Goal: Task Accomplishment & Management: Manage account settings

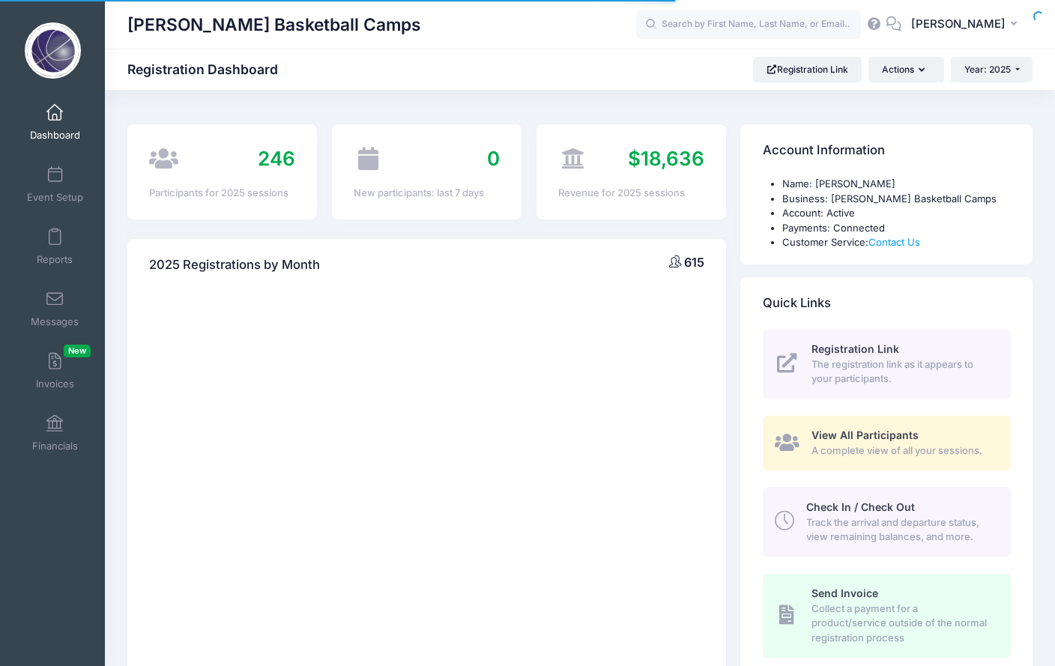
select select
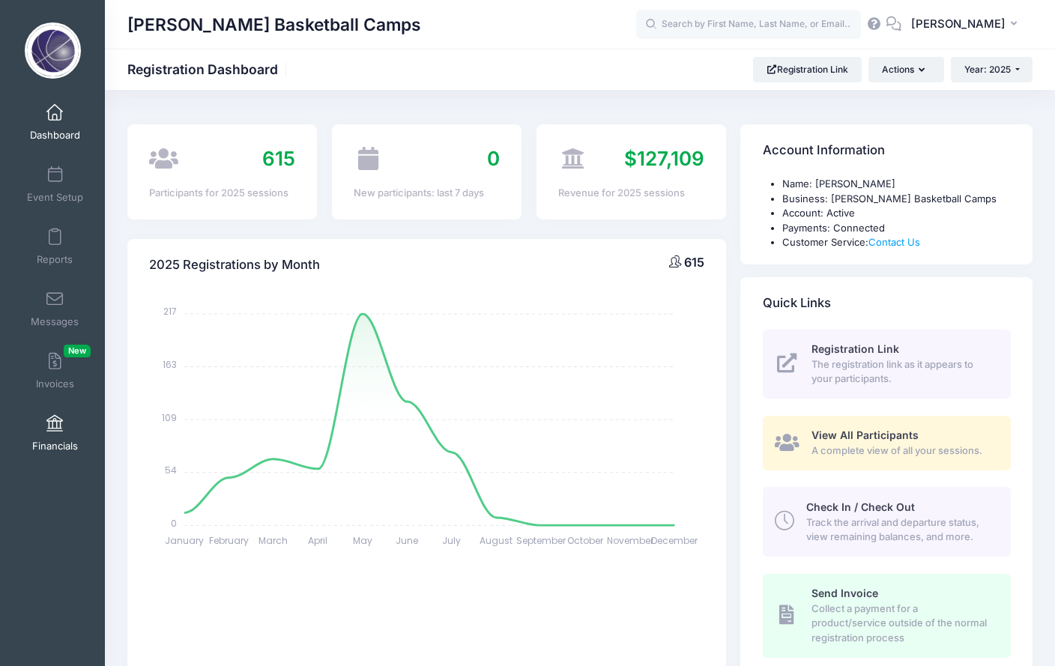
click at [42, 440] on span "Financials" at bounding box center [55, 446] width 46 height 13
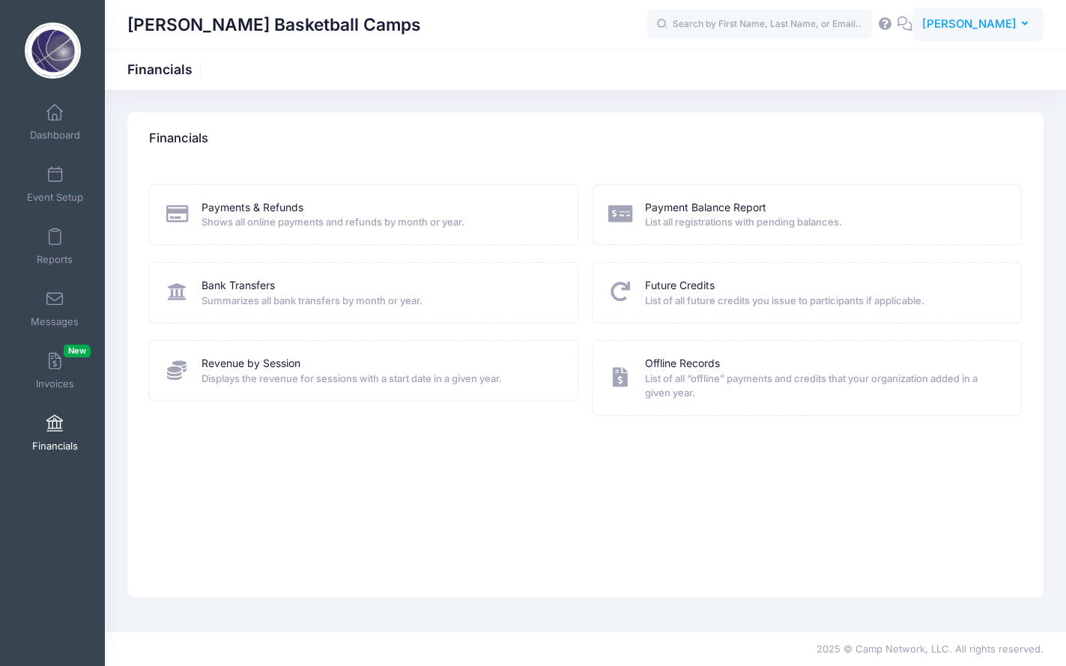
click at [978, 17] on span "[PERSON_NAME]" at bounding box center [970, 24] width 94 height 16
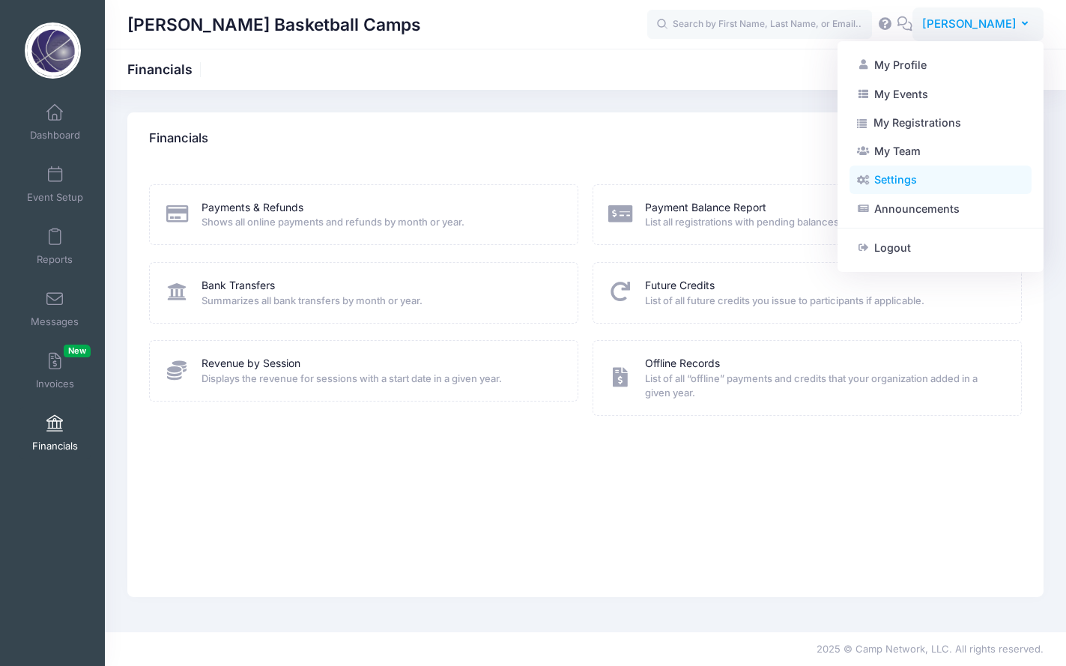
click at [896, 175] on link "Settings" at bounding box center [941, 180] width 182 height 28
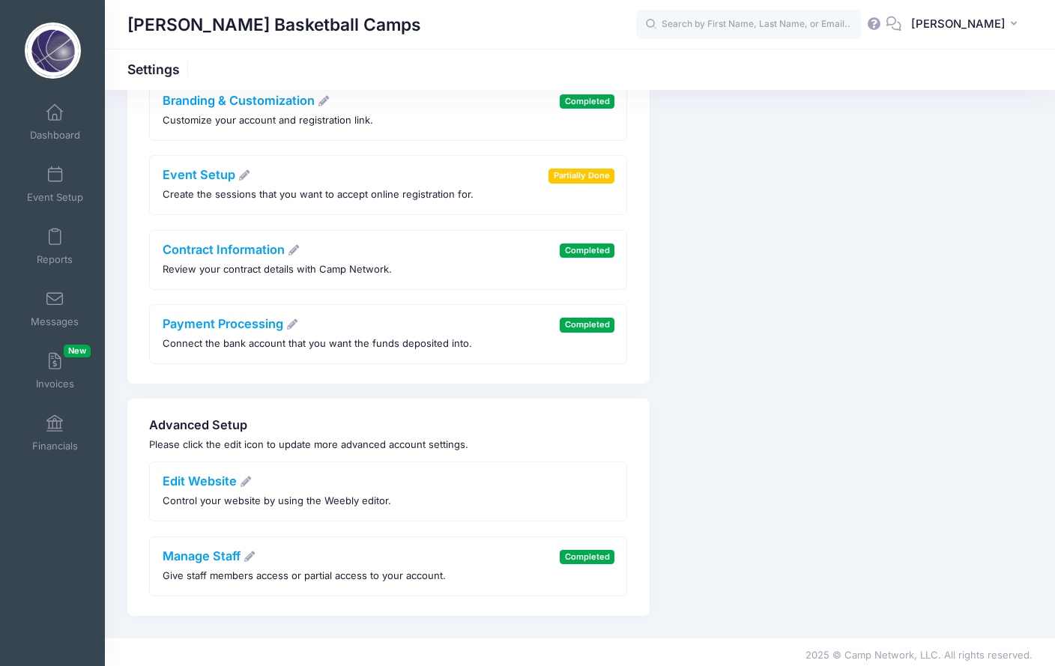
scroll to position [154, 0]
click at [942, 22] on span "[PERSON_NAME]" at bounding box center [958, 24] width 94 height 16
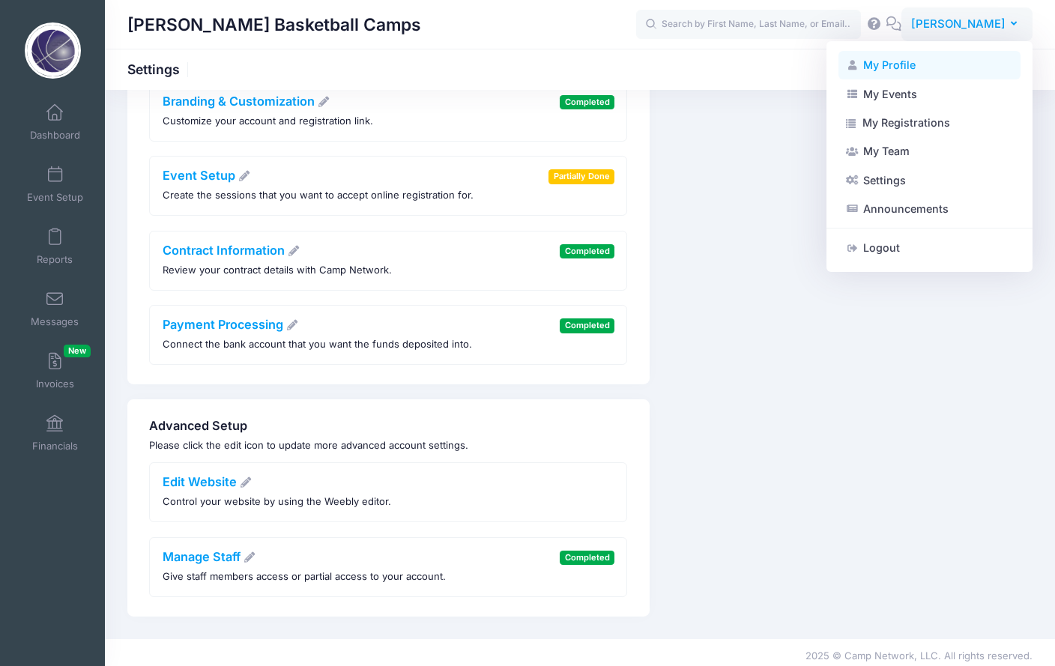
click at [883, 65] on link "My Profile" at bounding box center [930, 65] width 182 height 28
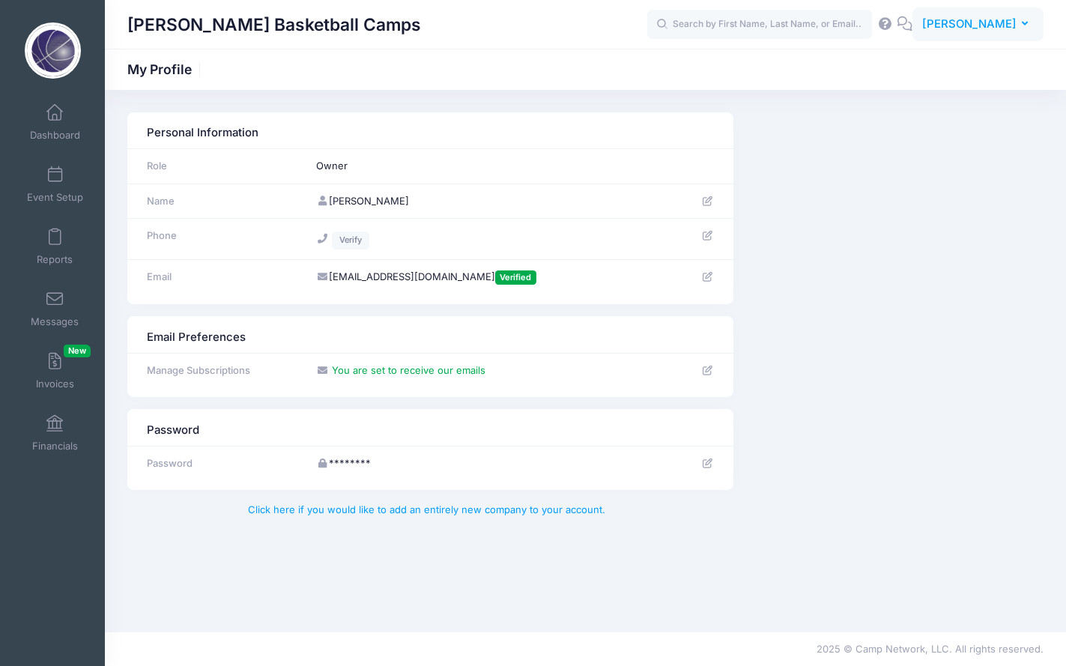
click at [994, 29] on span "[PERSON_NAME]" at bounding box center [970, 24] width 94 height 16
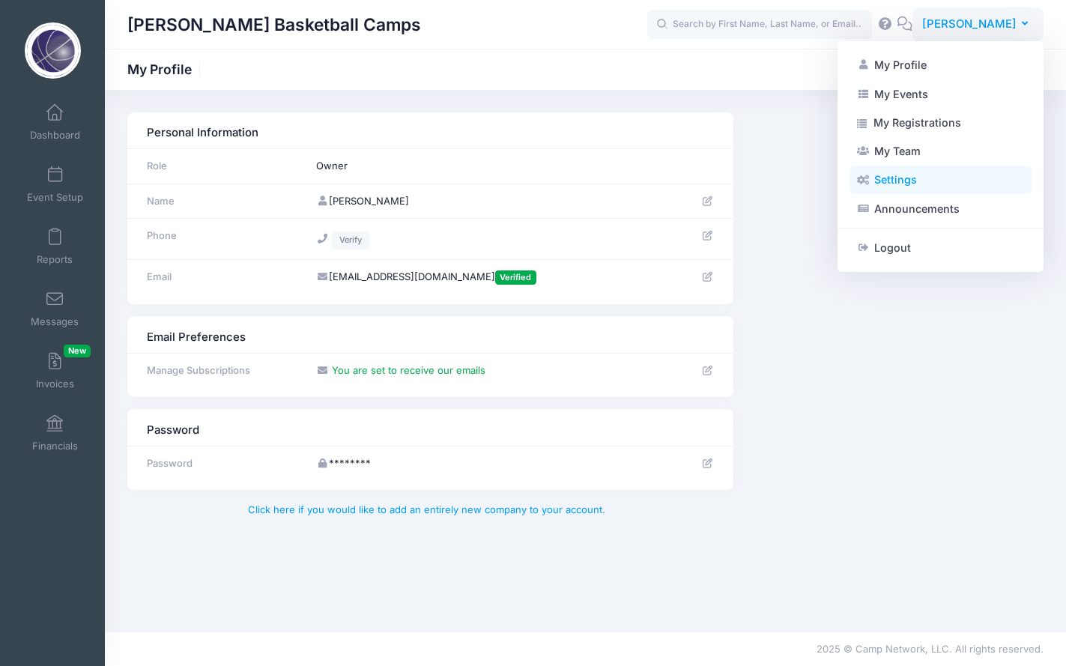
click at [914, 178] on link "Settings" at bounding box center [941, 180] width 182 height 28
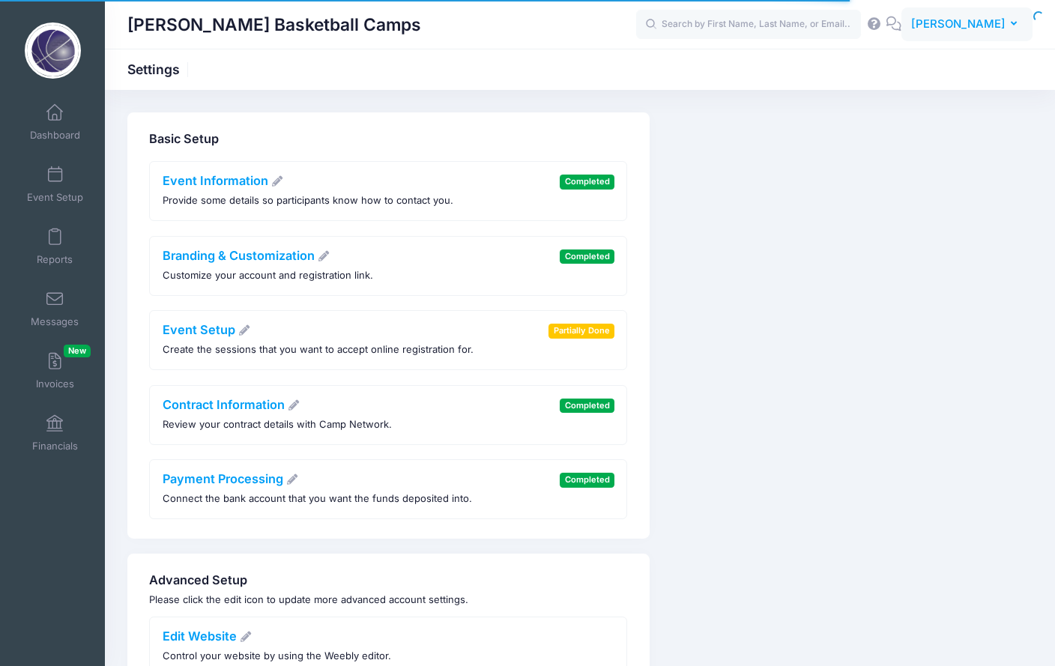
click at [970, 27] on span "[PERSON_NAME]" at bounding box center [958, 24] width 94 height 16
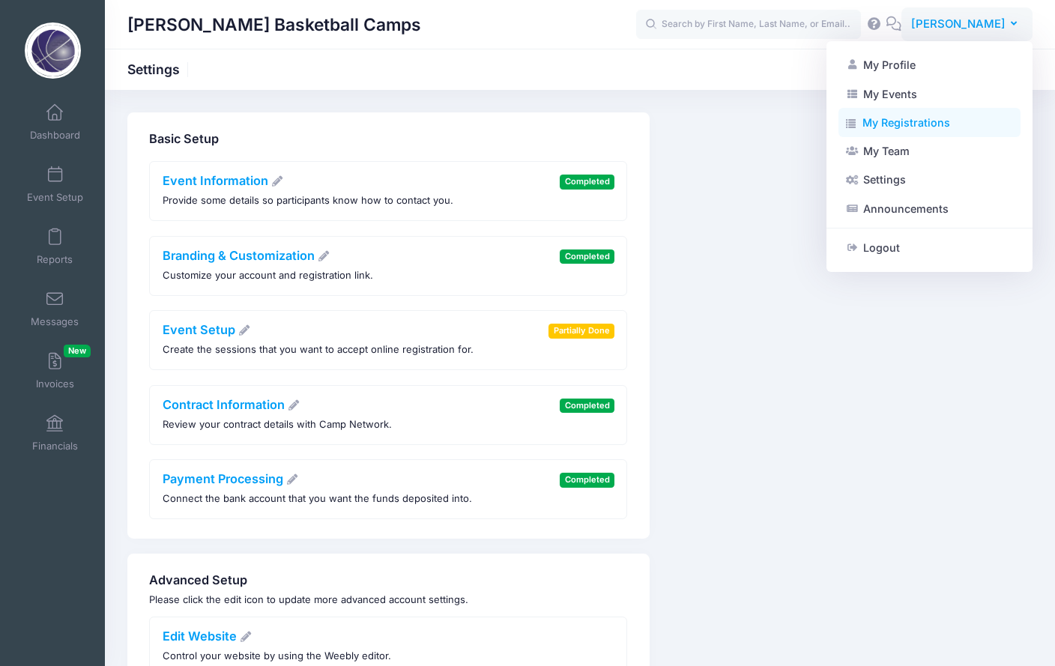
click at [887, 124] on link "My Registrations" at bounding box center [930, 123] width 182 height 28
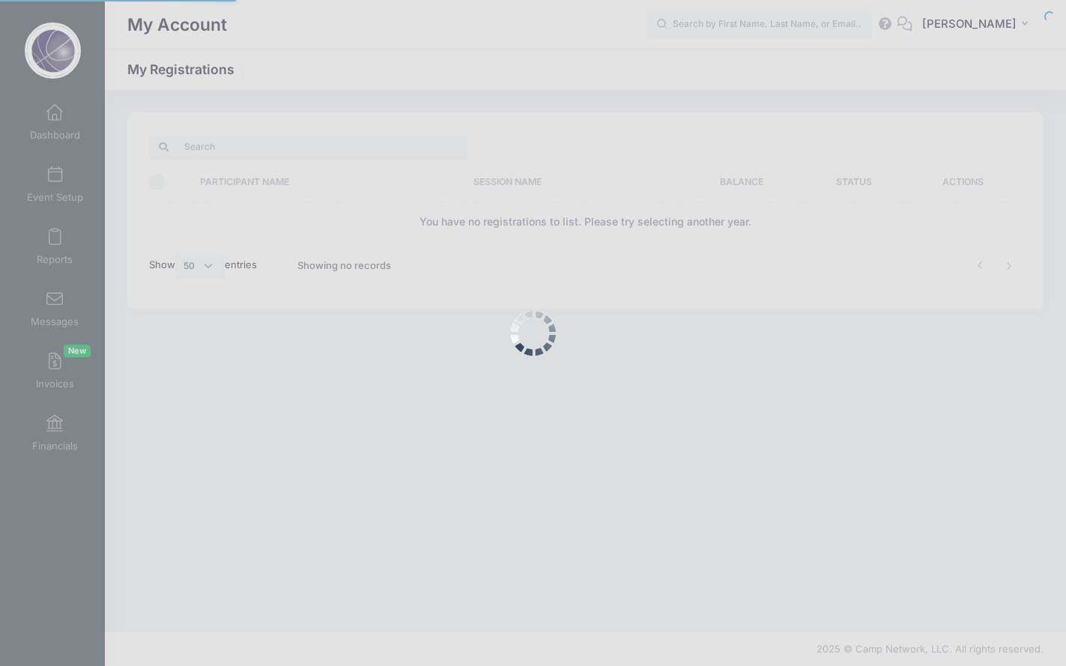
select select "50"
click at [961, 32] on div at bounding box center [533, 333] width 1066 height 666
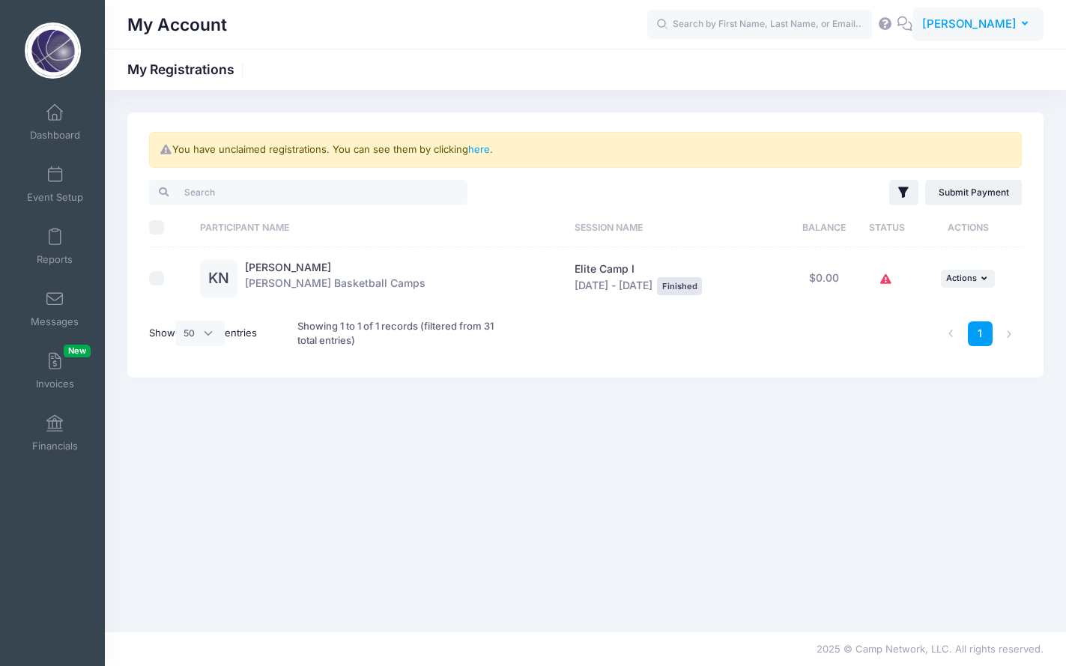
click at [953, 18] on span "[PERSON_NAME]" at bounding box center [970, 24] width 94 height 16
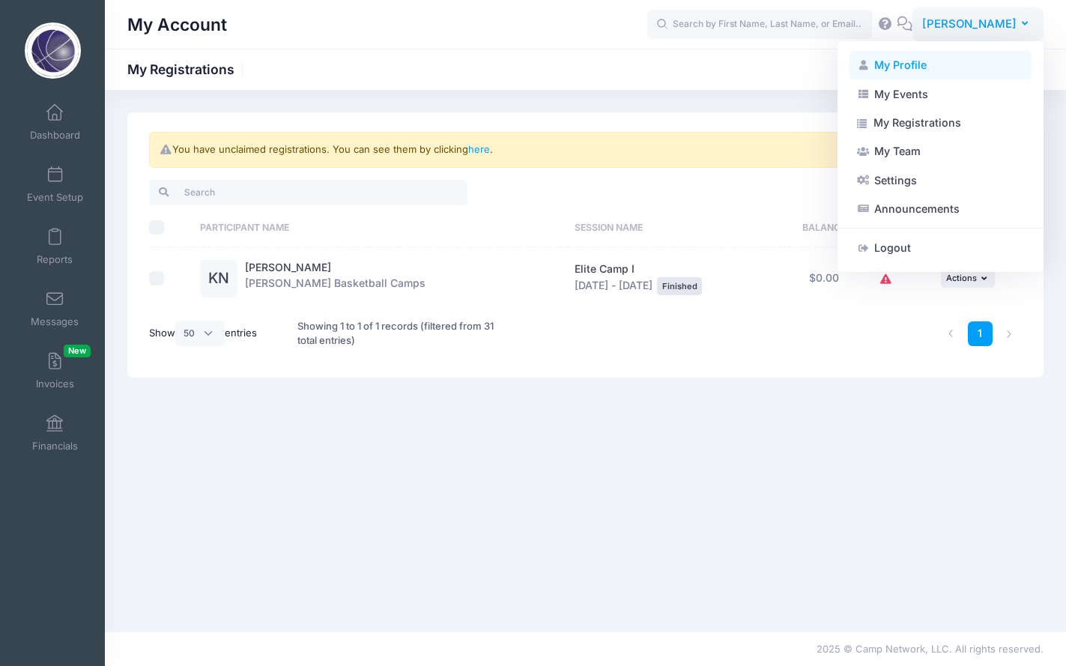
click at [897, 58] on link "My Profile" at bounding box center [941, 65] width 182 height 28
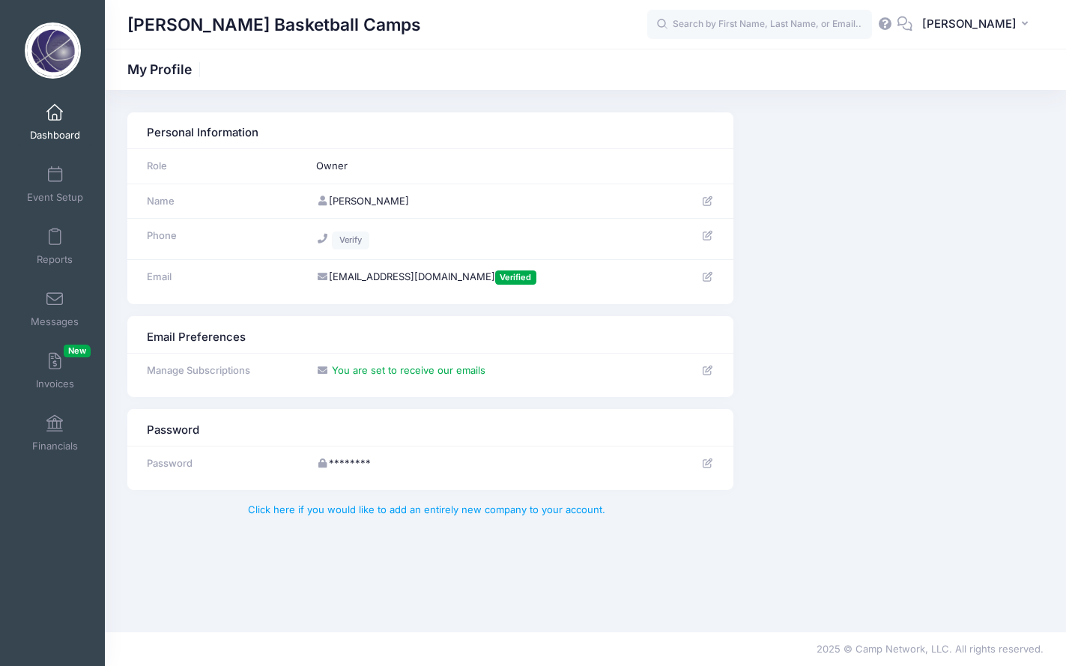
click at [63, 116] on link "Dashboard" at bounding box center [54, 122] width 71 height 52
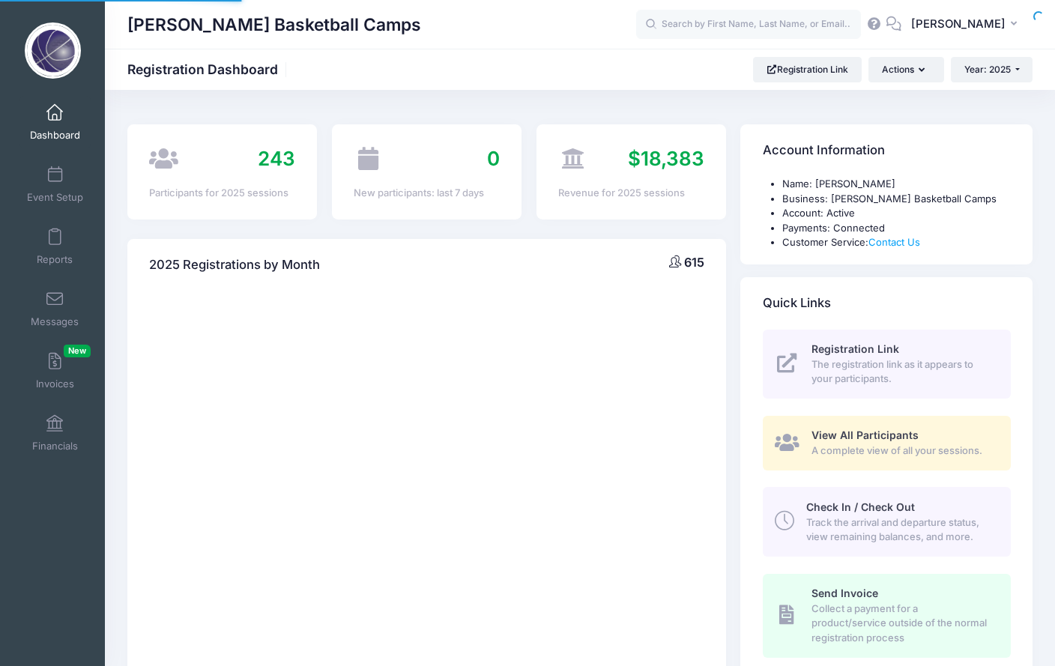
select select
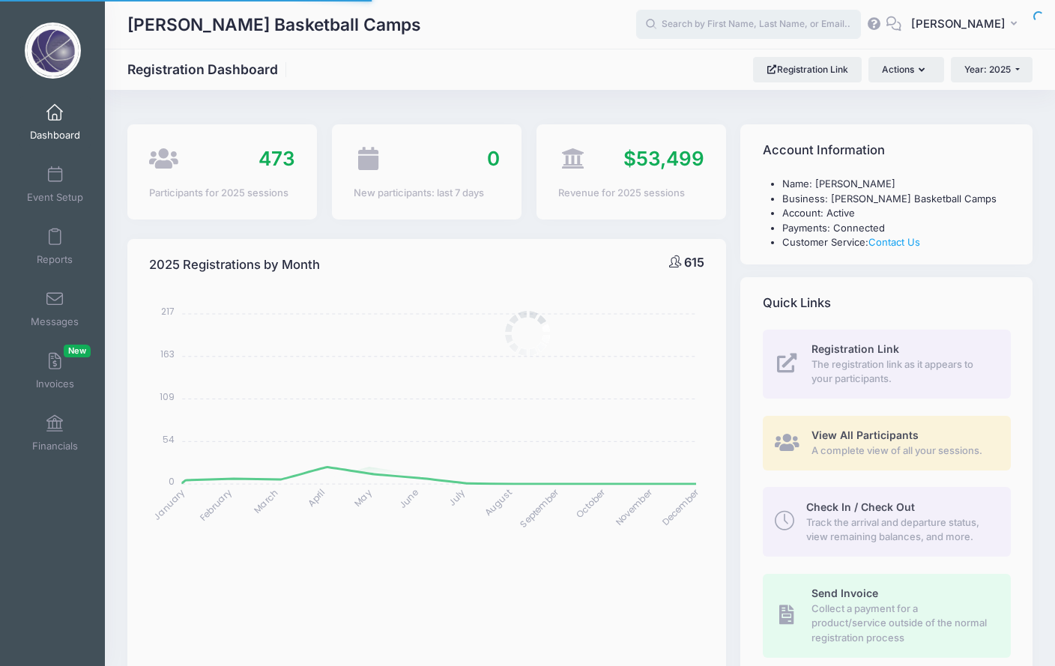
click at [758, 24] on input "text" at bounding box center [748, 25] width 225 height 30
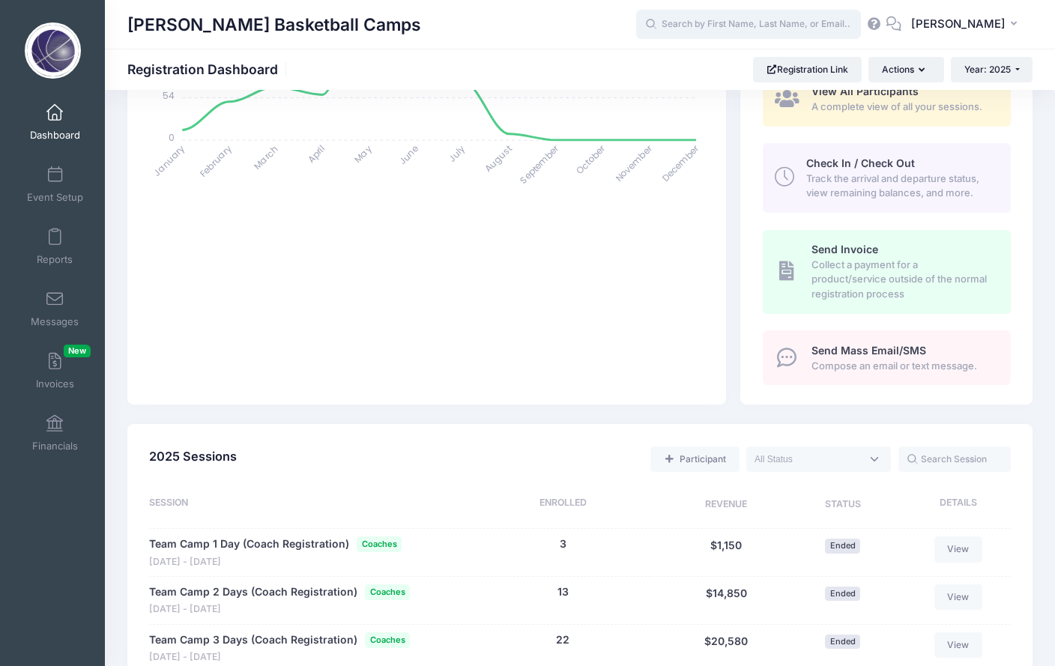
scroll to position [812, 0]
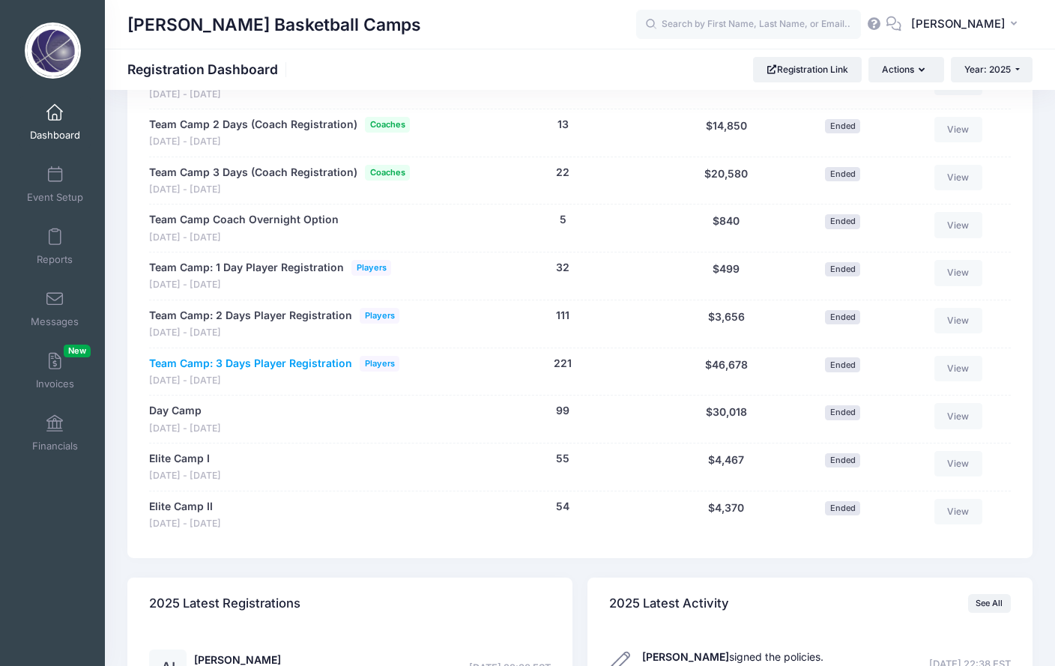
click at [323, 356] on link "Team Camp: 3 Days Player Registration" at bounding box center [250, 364] width 203 height 16
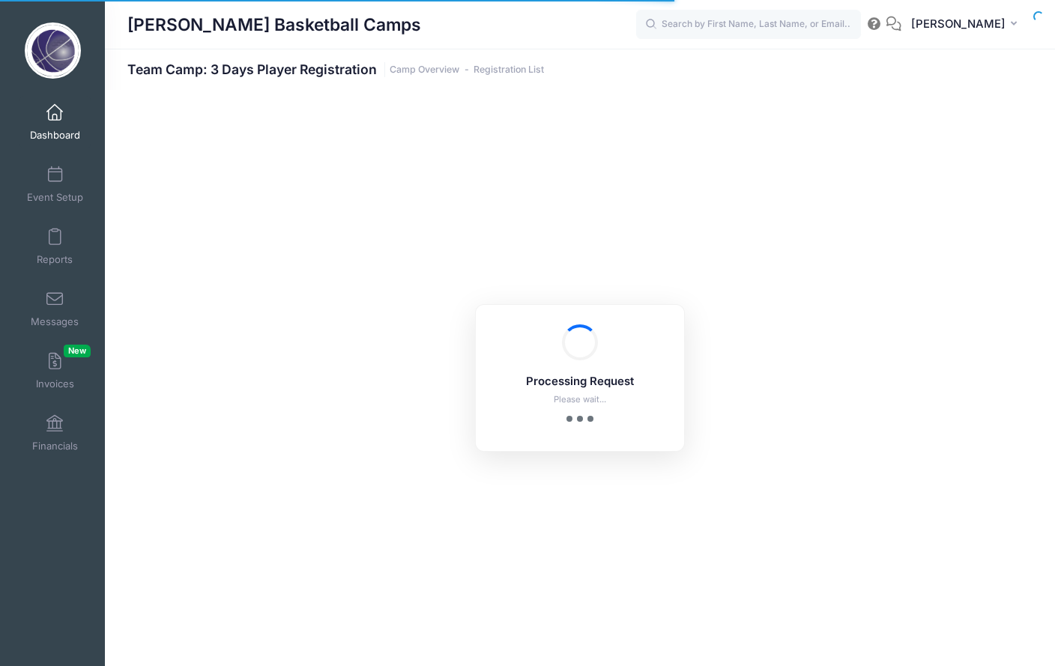
select select "10"
